Goal: Task Accomplishment & Management: Manage account settings

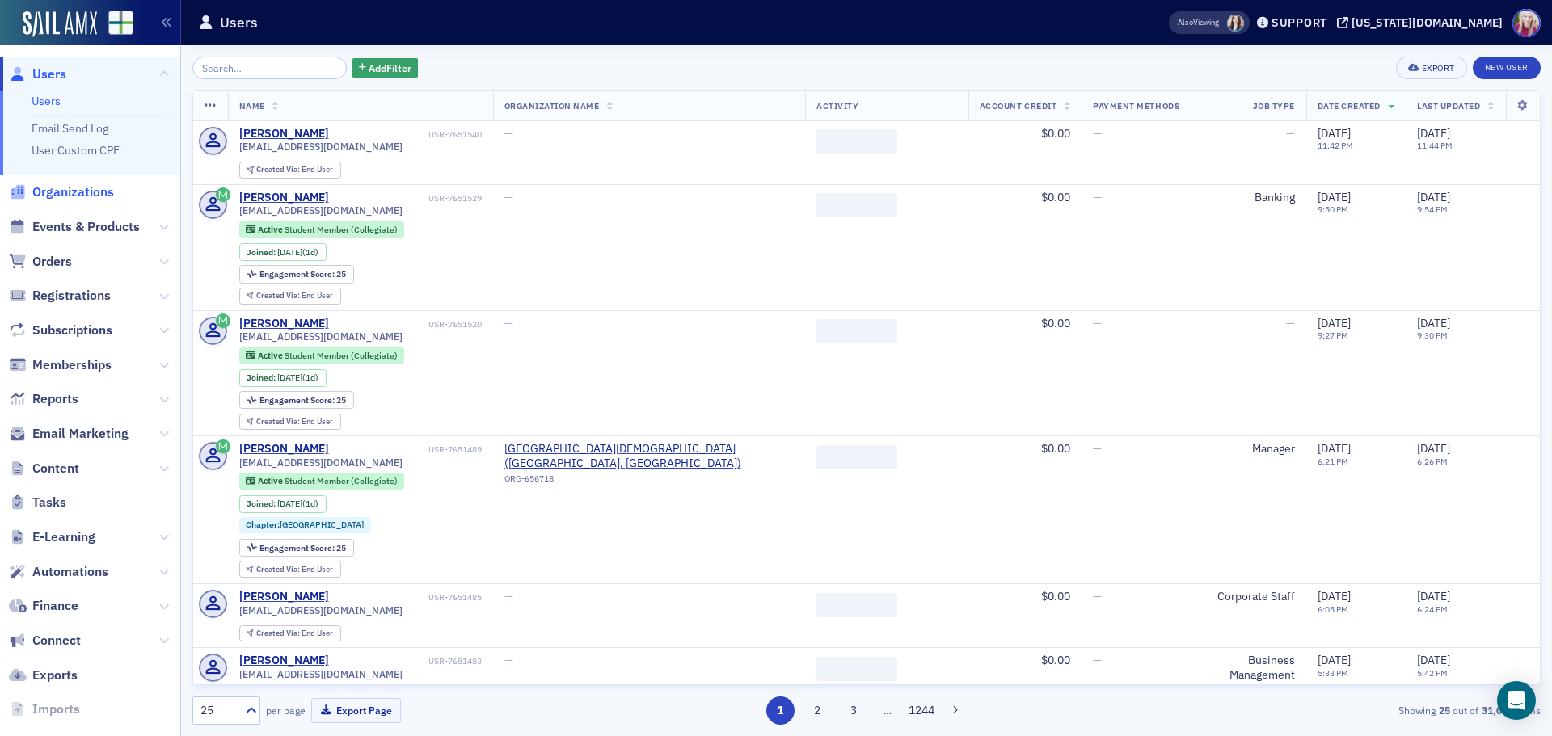
click at [68, 187] on span "Organizations" at bounding box center [73, 192] width 82 height 18
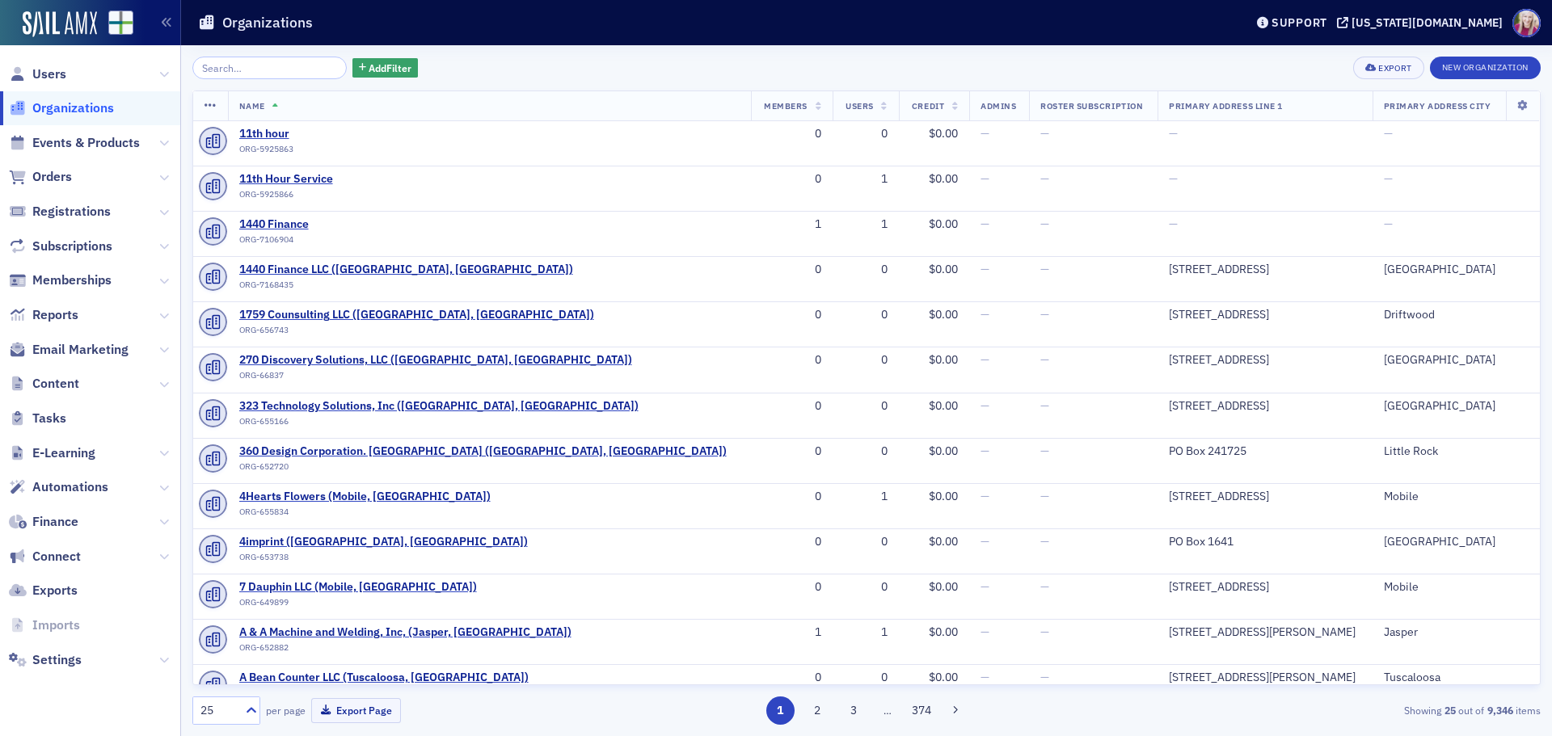
click at [272, 72] on input "search" at bounding box center [269, 68] width 154 height 23
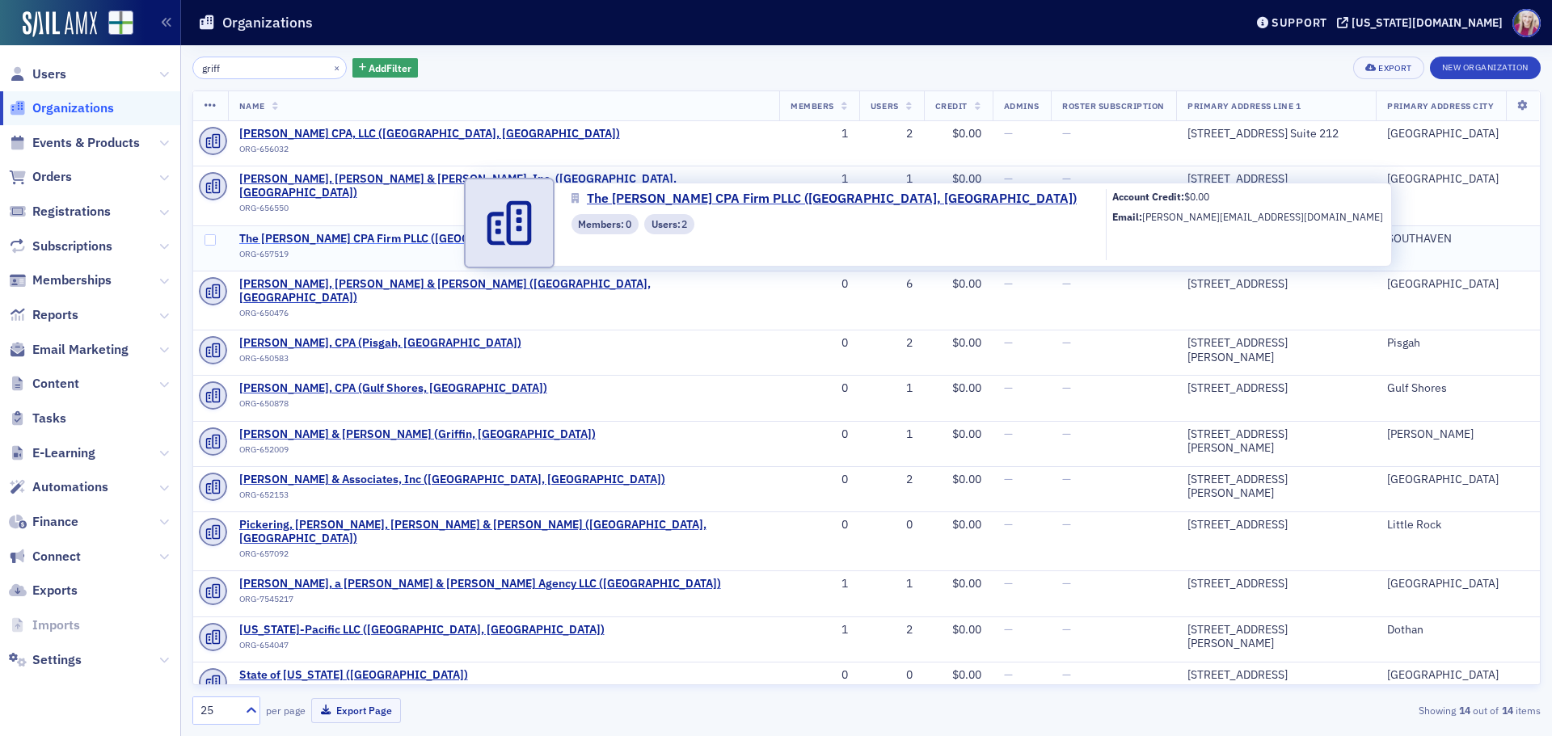
type input "griff"
click at [328, 232] on span "The [PERSON_NAME] CPA Firm PLLC ([GEOGRAPHIC_DATA], [GEOGRAPHIC_DATA])" at bounding box center [455, 239] width 433 height 15
select select "US"
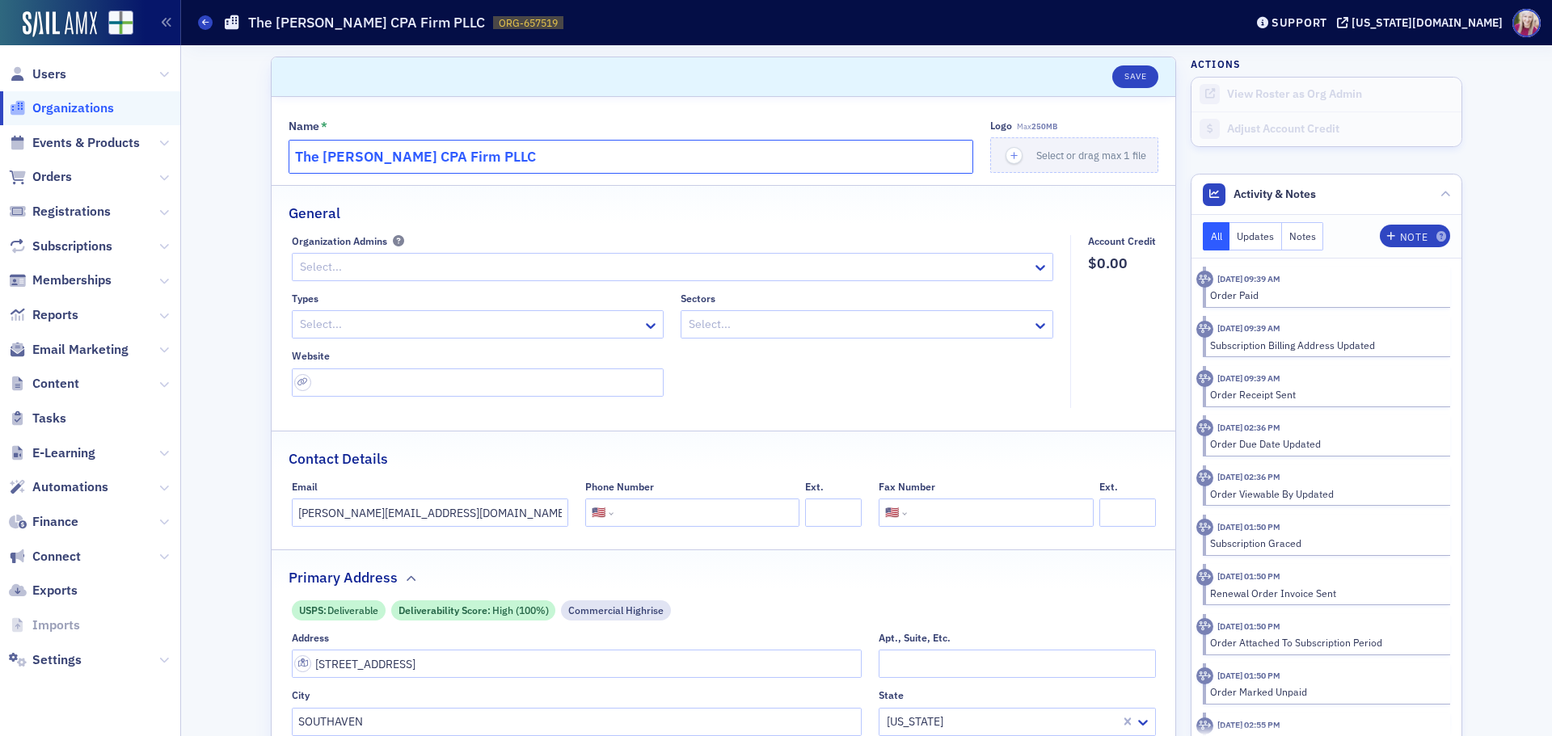
click at [471, 161] on input "The [PERSON_NAME] CPA Firm PLLC" at bounding box center [631, 157] width 685 height 34
type input "The Rayman CPA Firm, PLLC"
click at [1122, 74] on button "Save" at bounding box center [1135, 76] width 46 height 23
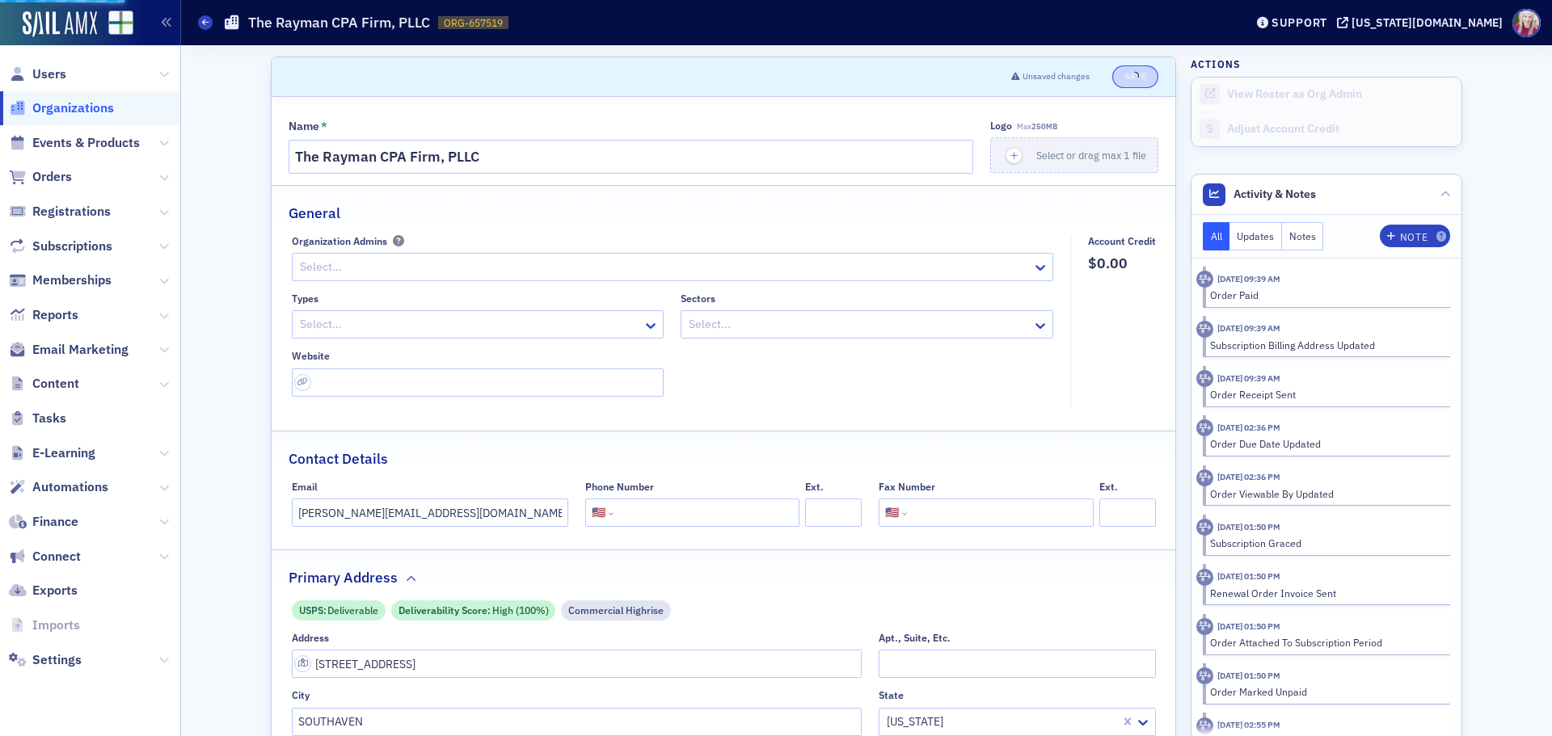
select select "US"
